Goal: Task Accomplishment & Management: Complete application form

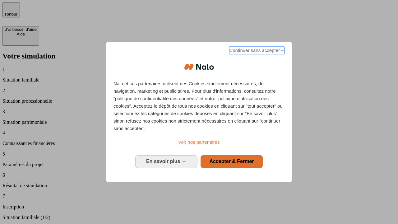
click at [256, 51] on span "Continuer sans accepter →" at bounding box center [256, 50] width 55 height 7
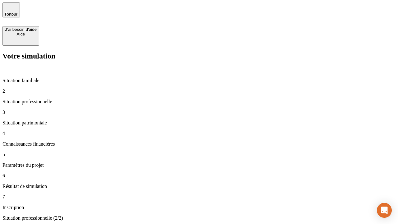
type input "30 000"
type input "40 000"
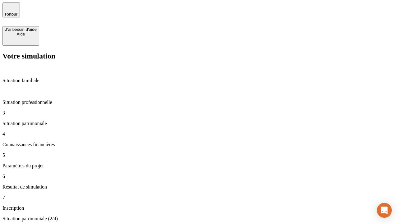
type input "1 100"
type input "20"
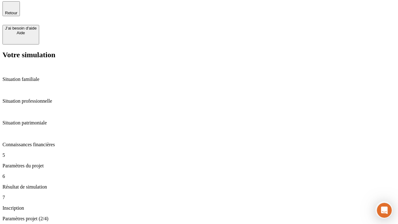
type input "40"
type input "50 000"
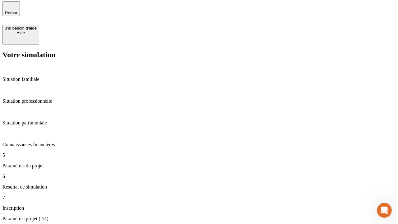
type input "640"
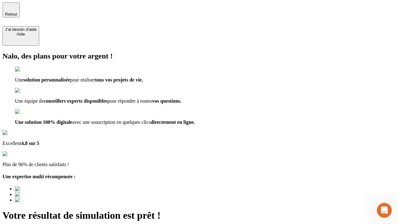
type input "[EMAIL_ADDRESS][DOMAIN_NAME]"
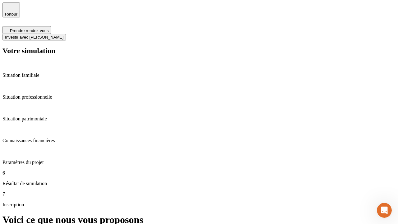
click at [63, 35] on span "Investir avec [PERSON_NAME]" at bounding box center [34, 37] width 58 height 5
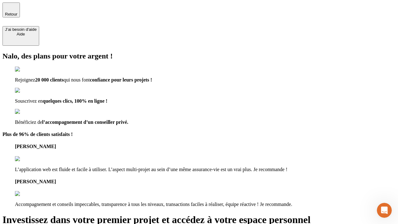
type input "[EMAIL_ADDRESS][DOMAIN_NAME]"
